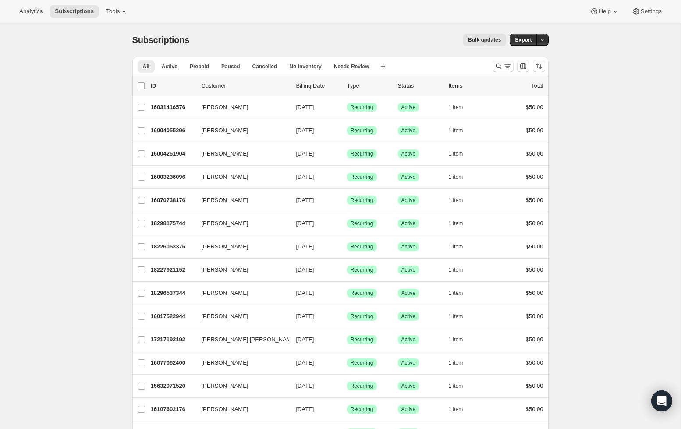
scroll to position [1, 0]
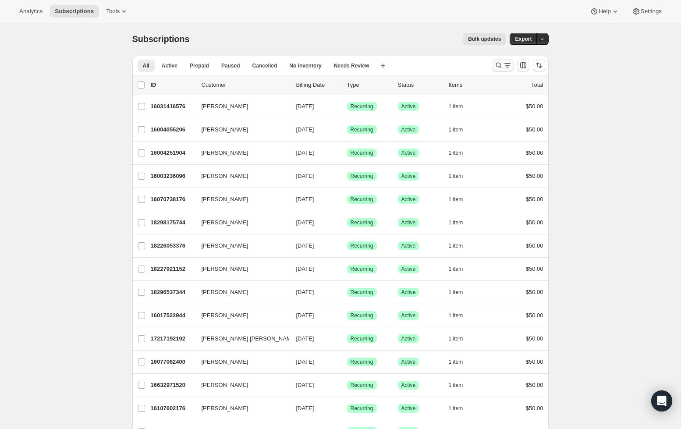
click at [497, 62] on icon "Search and filter results" at bounding box center [498, 65] width 9 height 9
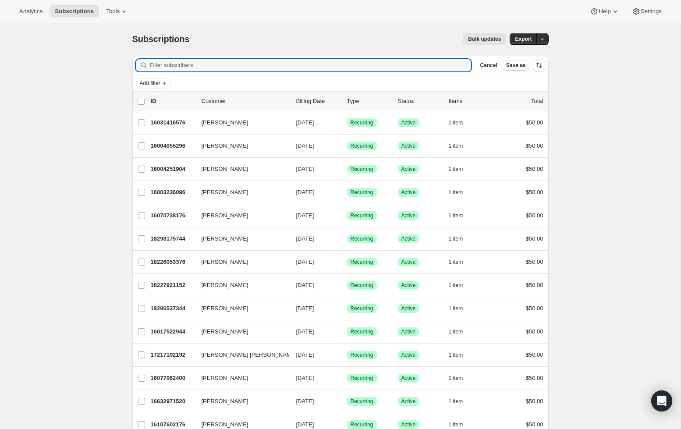
paste input "Khaled Dajani"
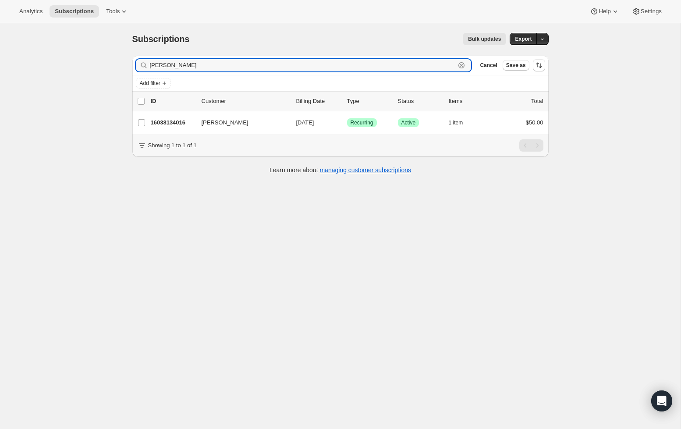
scroll to position [0, 0]
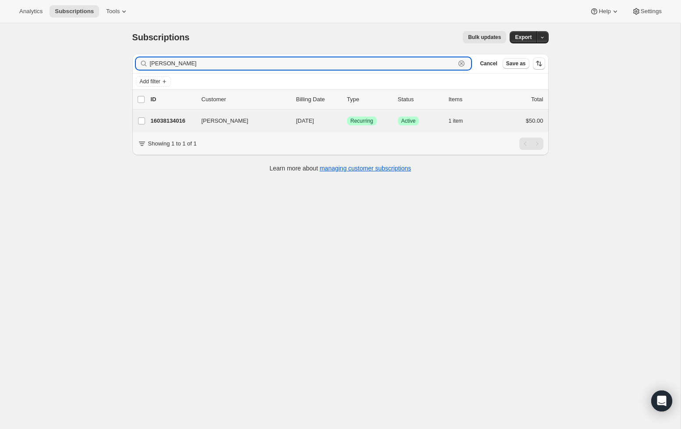
type input "Khaled Dajani"
click at [179, 131] on div "Khaled Dajani 16038134016 Khaled Dajani 09/15/2025 Success Recurring Success Ac…" at bounding box center [340, 121] width 416 height 23
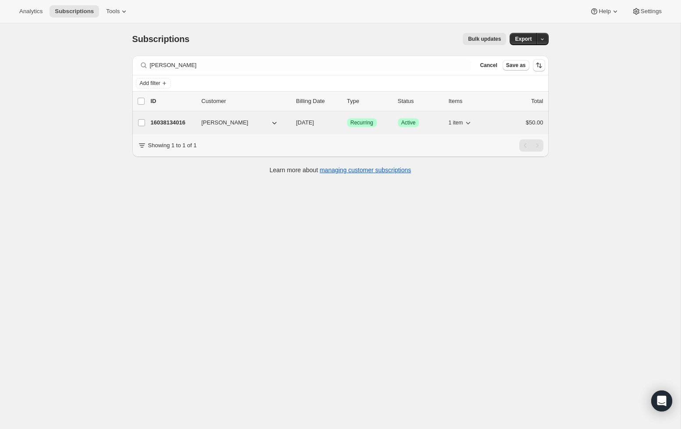
click at [178, 122] on p "16038134016" at bounding box center [173, 122] width 44 height 9
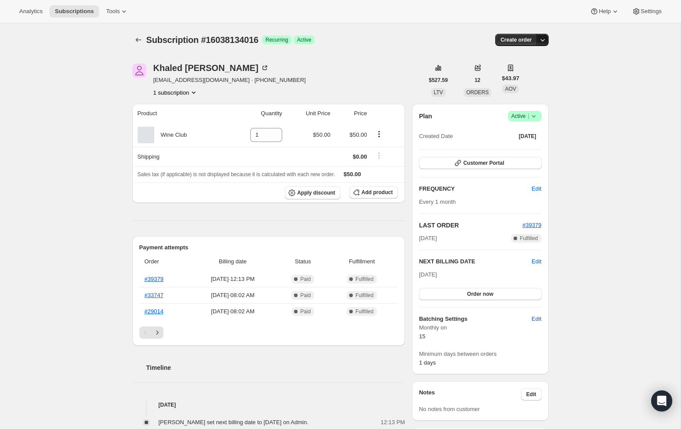
click at [543, 43] on icon "button" at bounding box center [542, 39] width 9 height 9
click at [610, 66] on div "Subscription #16038134016. This page is ready Subscription #16038134016 Success…" at bounding box center [340, 410] width 681 height 774
click at [540, 189] on span "Edit" at bounding box center [537, 188] width 10 height 9
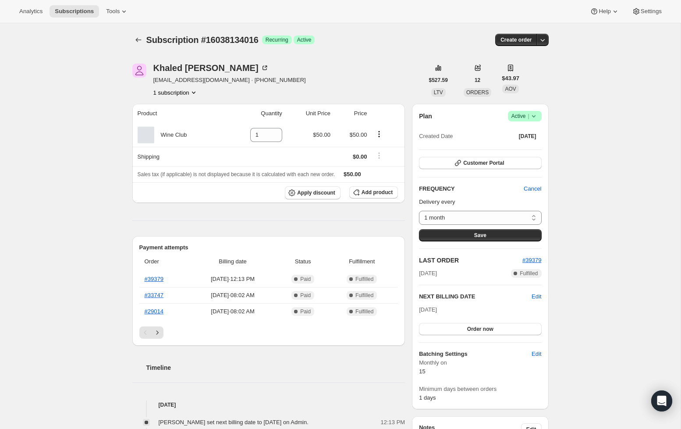
click at [189, 93] on icon "Product actions" at bounding box center [193, 92] width 9 height 9
click at [378, 129] on button "Product actions" at bounding box center [379, 134] width 14 height 10
click at [379, 133] on icon "Product actions" at bounding box center [379, 134] width 9 height 9
click at [390, 84] on div "Khaled Dajani dajanik@gmail.com · +17244933209 1 subscription" at bounding box center [277, 80] width 291 height 33
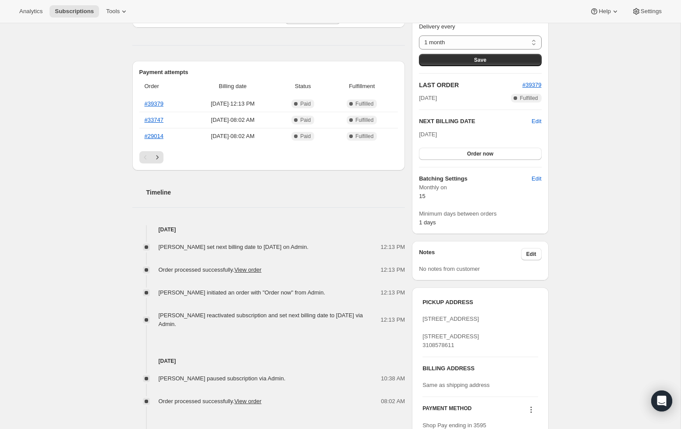
scroll to position [176, 0]
click at [535, 176] on span "Edit" at bounding box center [537, 178] width 10 height 9
select select "MONTHDAY"
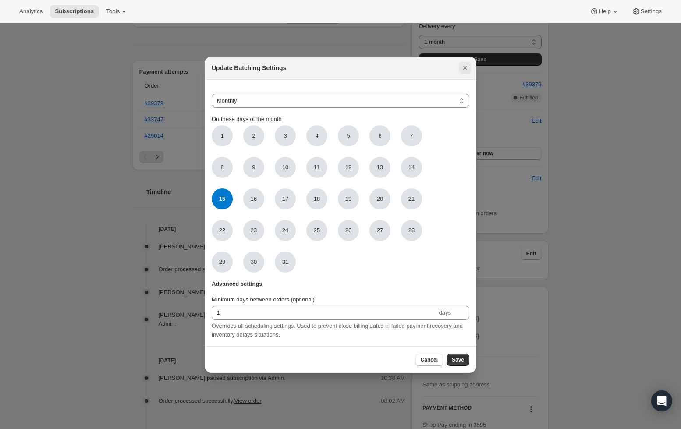
click at [467, 68] on icon "Close" at bounding box center [465, 68] width 9 height 9
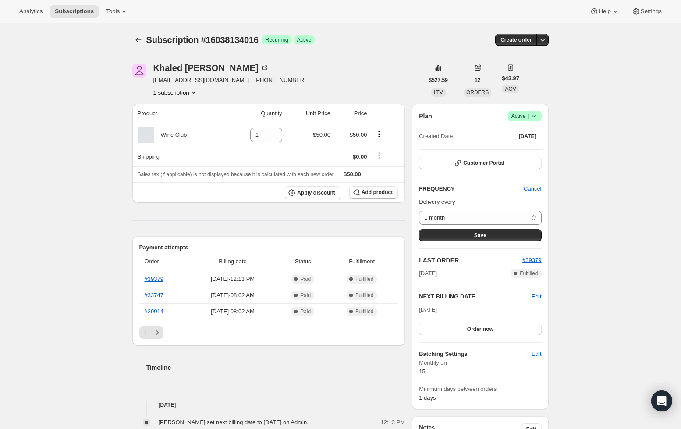
scroll to position [0, 0]
click at [546, 40] on icon "button" at bounding box center [542, 39] width 9 height 9
drag, startPoint x: 623, startPoint y: 131, endPoint x: 624, endPoint y: 141, distance: 9.7
click at [623, 131] on div "Subscription #16038134016. This page is ready Subscription #16038134016 Success…" at bounding box center [340, 410] width 681 height 774
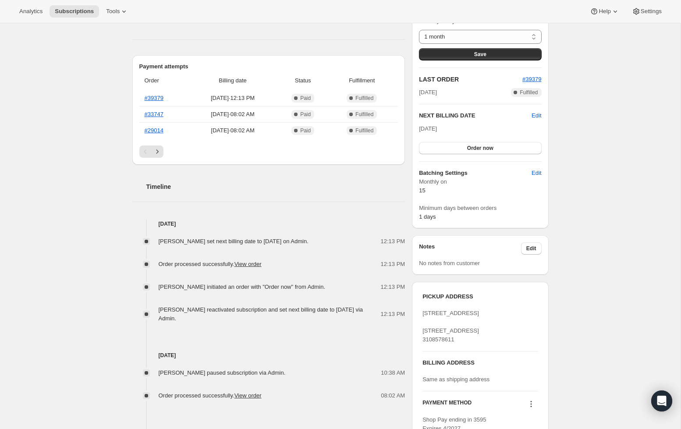
scroll to position [227, 0]
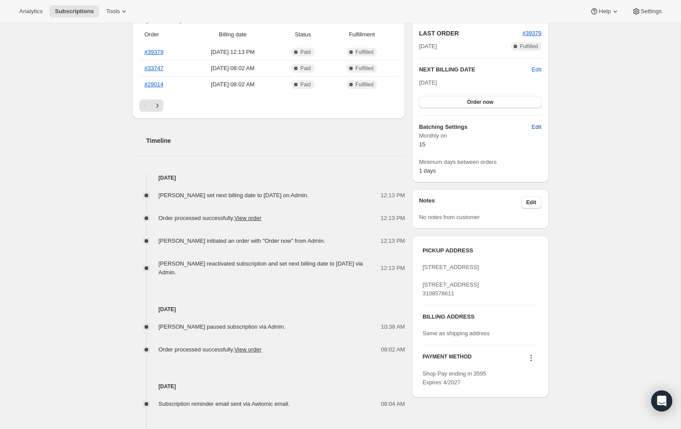
click at [534, 128] on span "Edit" at bounding box center [537, 127] width 10 height 9
select select "MONTHDAY"
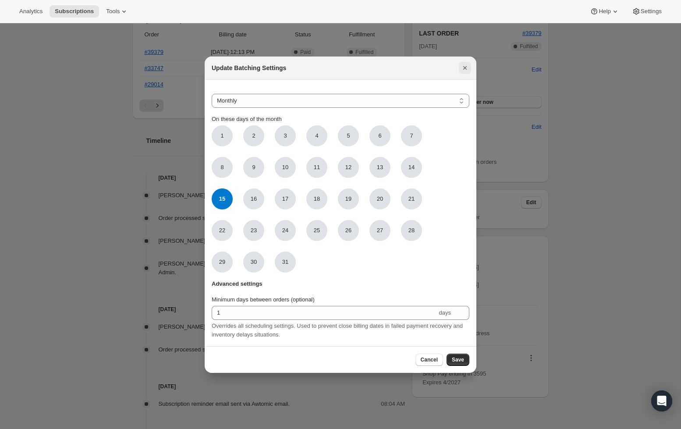
click at [467, 70] on icon "Close" at bounding box center [465, 68] width 9 height 9
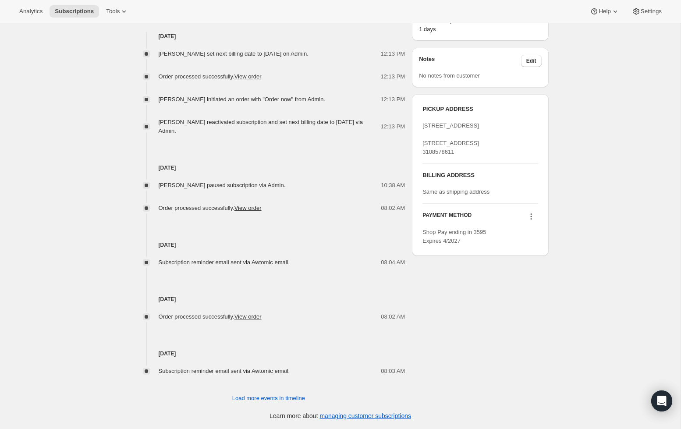
scroll to position [369, 0]
click at [531, 217] on icon at bounding box center [530, 216] width 1 height 1
click at [574, 220] on div "Subscription #16038134016. This page is ready Subscription #16038134016 Success…" at bounding box center [340, 42] width 681 height 774
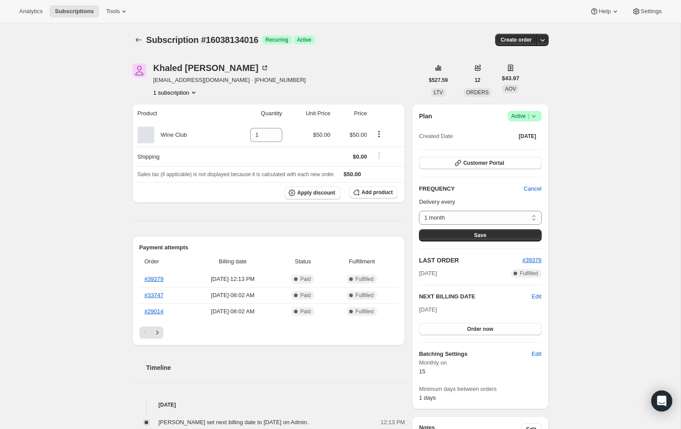
scroll to position [0, 0]
click at [189, 93] on icon "Product actions" at bounding box center [193, 92] width 9 height 9
click at [265, 89] on div "Khaled Dajani dajanik@gmail.com · +17244933209 1 subscription" at bounding box center [277, 80] width 291 height 33
click at [633, 179] on div "Subscription #16038134016. This page is ready Subscription #16038134016 Success…" at bounding box center [340, 410] width 681 height 774
click at [530, 118] on icon at bounding box center [533, 116] width 9 height 9
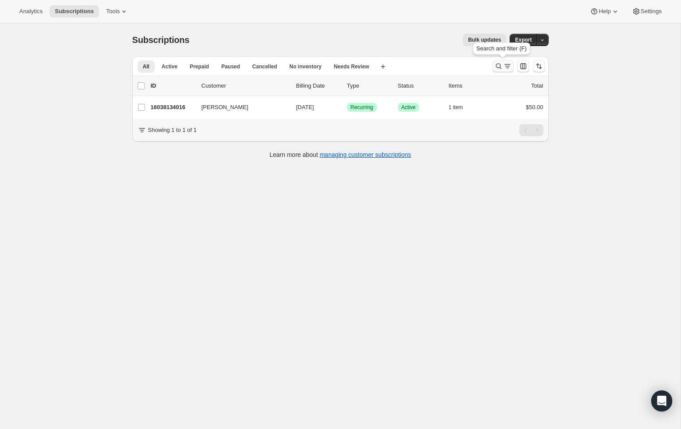
click at [502, 66] on icon "Search and filter results" at bounding box center [498, 66] width 9 height 9
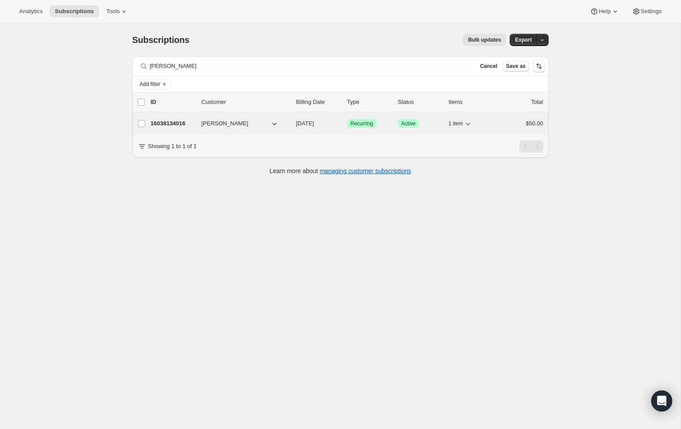
click at [244, 125] on button "Khaled Dajani" at bounding box center [240, 124] width 88 height 14
click at [160, 121] on p "16038134016" at bounding box center [173, 123] width 44 height 9
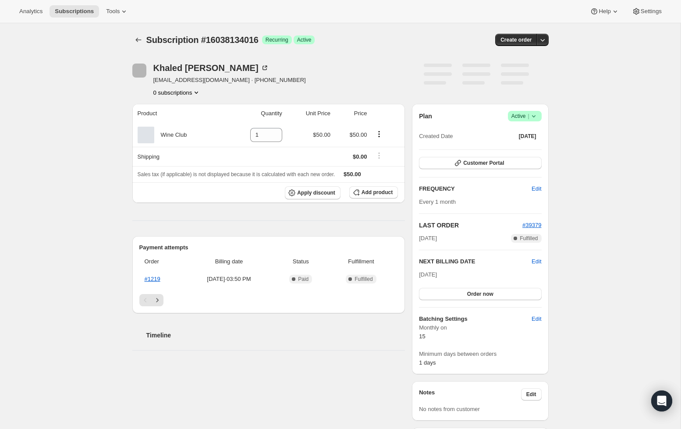
scroll to position [0, 0]
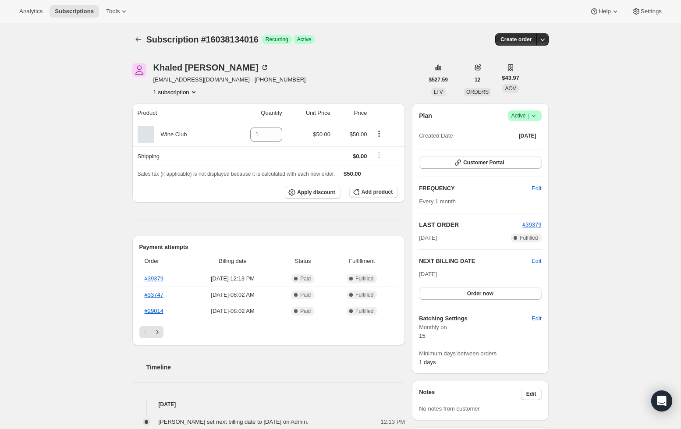
click at [534, 116] on icon at bounding box center [534, 116] width 4 height 2
click at [534, 149] on span "Cancel subscription" at bounding box center [522, 148] width 50 height 7
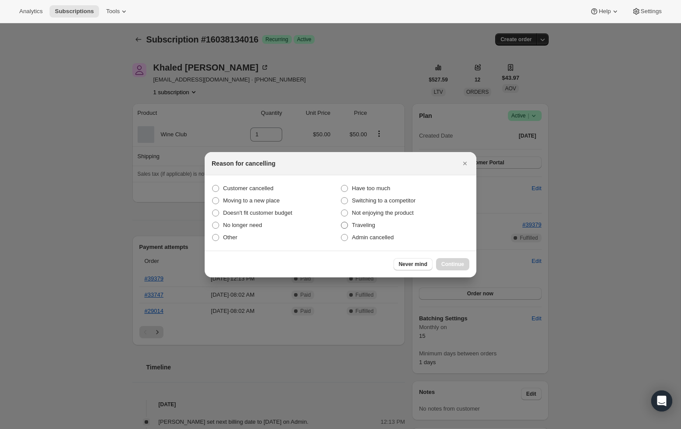
click at [344, 225] on span ":ri3:" at bounding box center [344, 225] width 7 height 7
click at [341, 222] on input "Traveling" at bounding box center [341, 222] width 0 height 0
radio input "true"
drag, startPoint x: 465, startPoint y: 164, endPoint x: 478, endPoint y: 156, distance: 15.0
click at [465, 164] on icon "Close" at bounding box center [465, 163] width 9 height 9
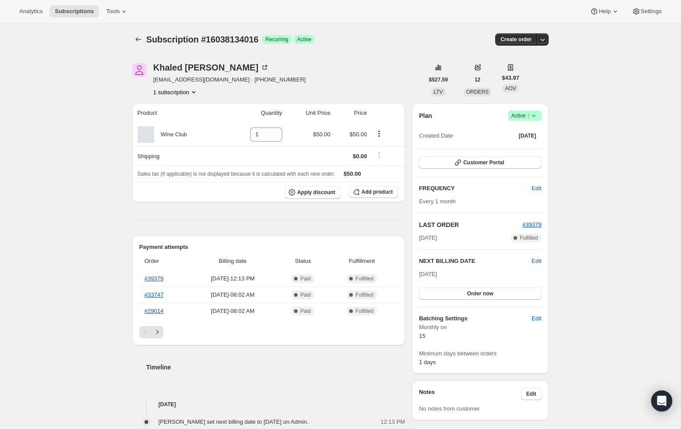
click at [534, 116] on icon at bounding box center [534, 116] width 4 height 2
click at [524, 149] on span "Cancel subscription" at bounding box center [522, 148] width 50 height 7
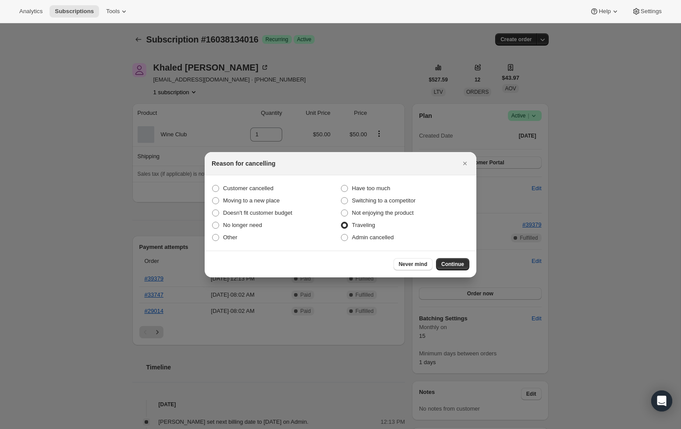
scroll to position [0, 0]
click at [455, 265] on span "Continue" at bounding box center [452, 264] width 23 height 7
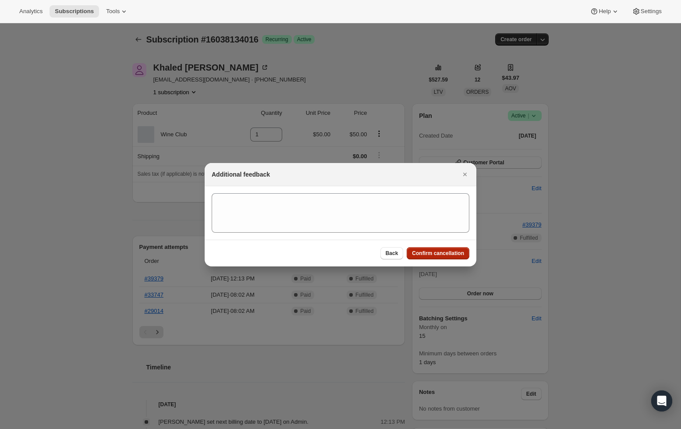
click at [435, 252] on span "Confirm cancellation" at bounding box center [438, 253] width 52 height 7
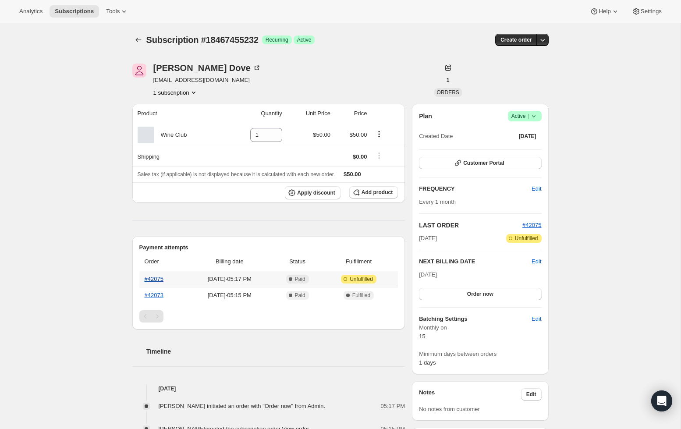
click at [158, 278] on link "#42075" at bounding box center [154, 279] width 19 height 7
